Goal: Transaction & Acquisition: Purchase product/service

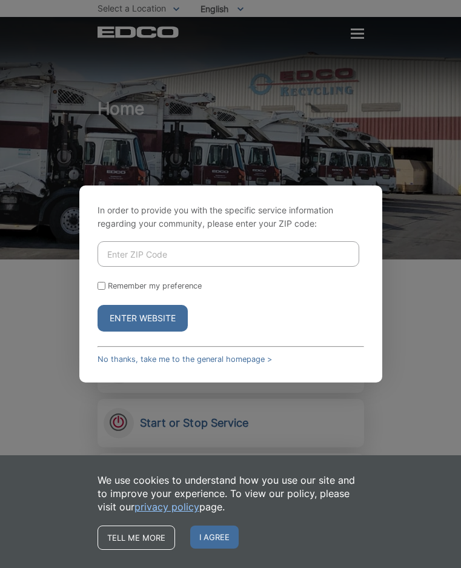
click at [122, 255] on input "Enter ZIP Code" at bounding box center [229, 253] width 262 height 25
type input "91950"
click at [102, 285] on input "Remember my preference" at bounding box center [102, 286] width 8 height 8
checkbox input "true"
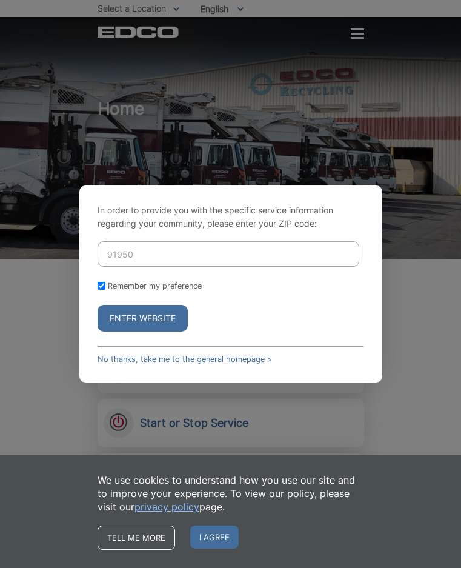
click at [127, 319] on button "Enter Website" at bounding box center [143, 318] width 90 height 27
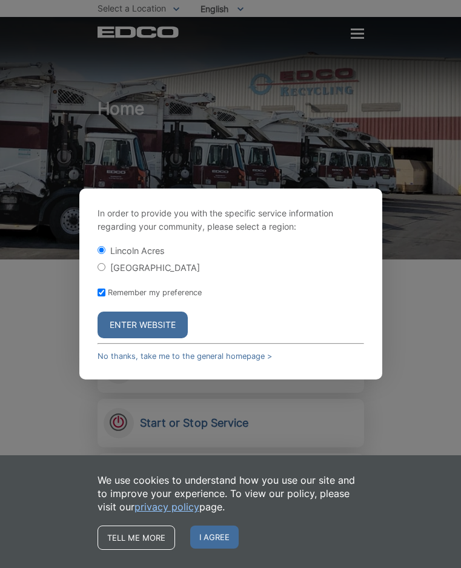
click at [102, 267] on input "[GEOGRAPHIC_DATA]" at bounding box center [102, 267] width 8 height 8
radio input "true"
click at [130, 327] on button "Enter Website" at bounding box center [143, 325] width 90 height 27
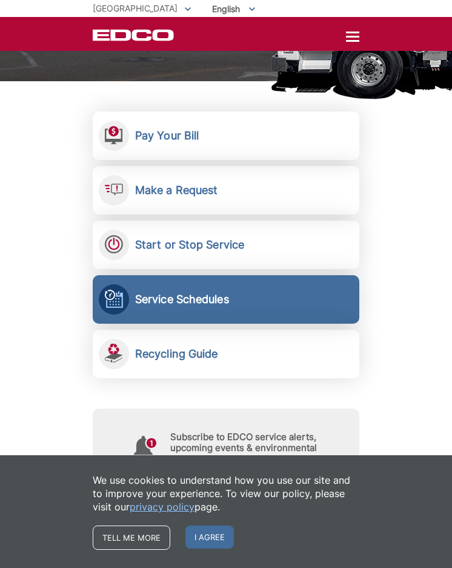
scroll to position [121, 0]
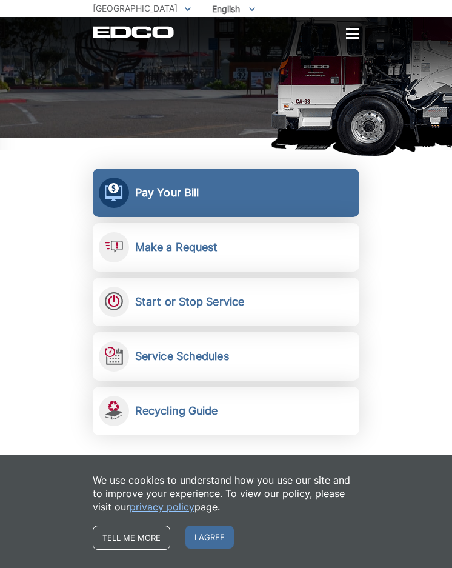
click at [164, 195] on h2 "Pay Your Bill" at bounding box center [167, 192] width 64 height 13
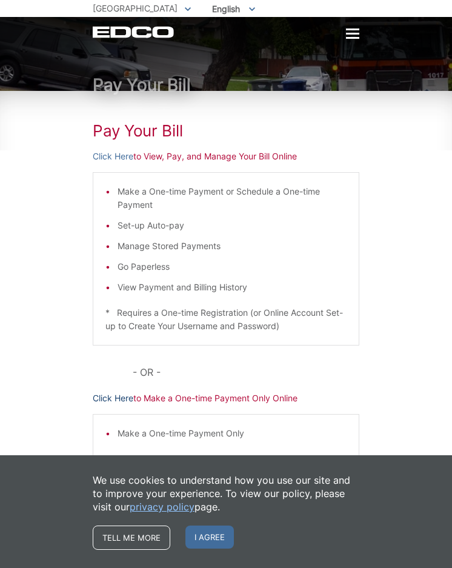
click at [115, 400] on link "Click Here" at bounding box center [113, 398] width 41 height 13
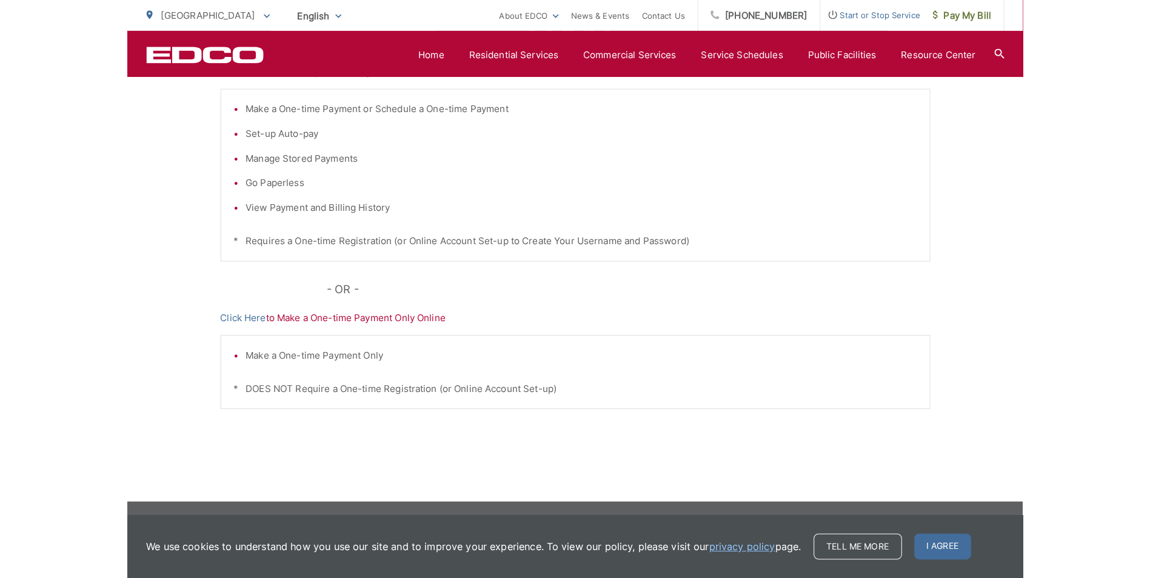
scroll to position [52, 0]
